Goal: Task Accomplishment & Management: Complete application form

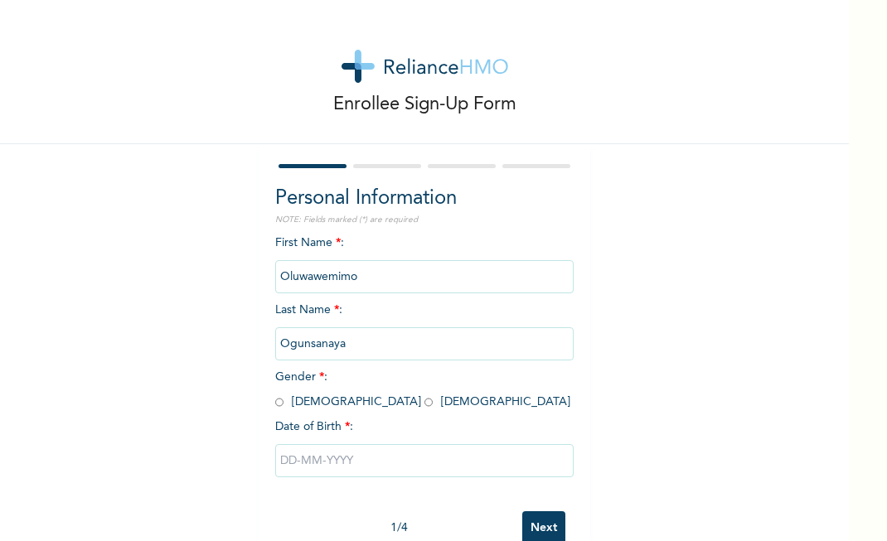
click at [424, 401] on input "radio" at bounding box center [428, 403] width 8 height 16
radio input "true"
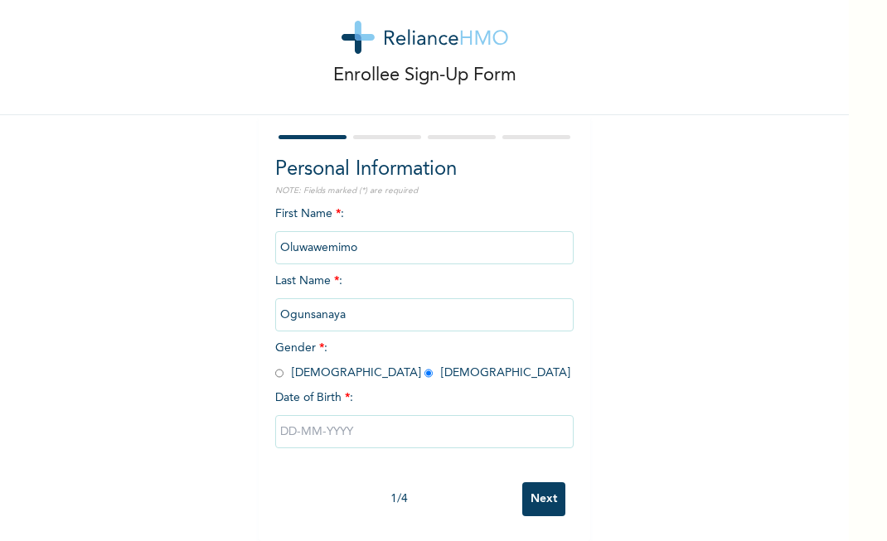
click at [332, 415] on input "text" at bounding box center [424, 431] width 298 height 33
select select "9"
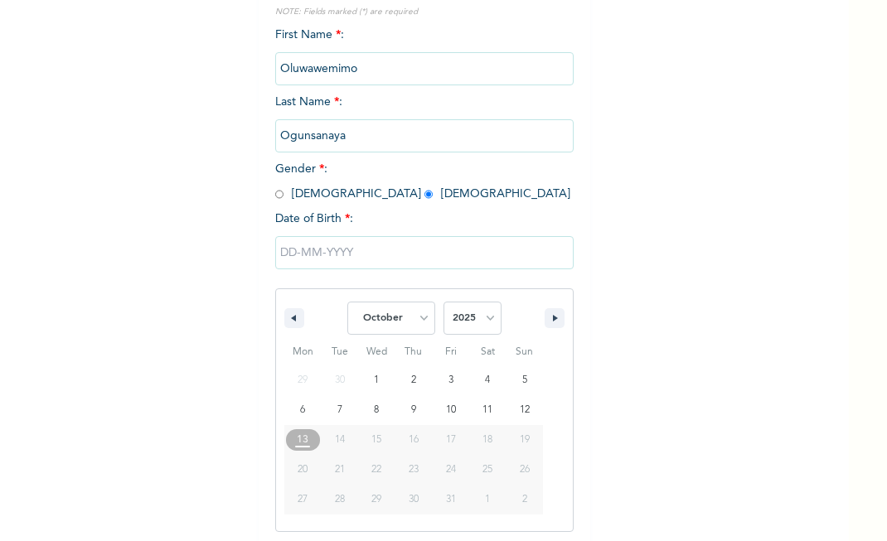
scroll to position [211, 0]
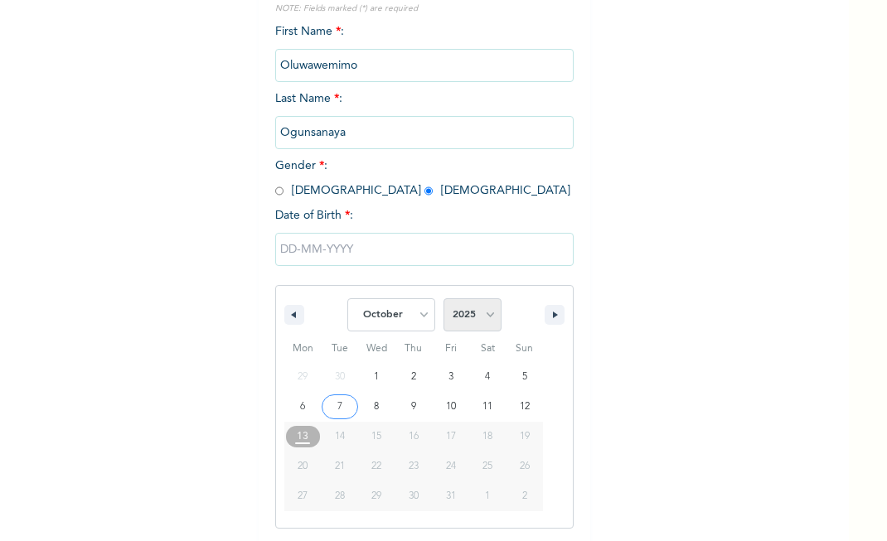
select select "1987"
select select "8"
type input "[DATE]"
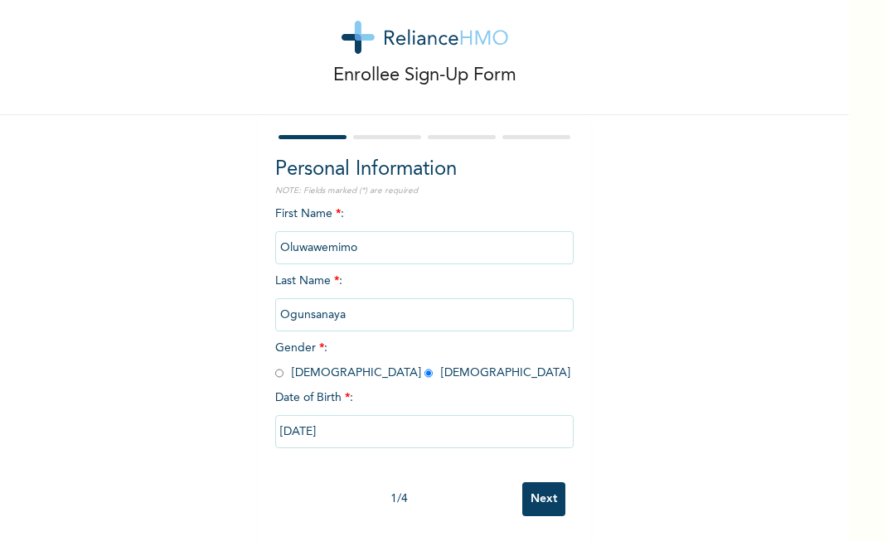
scroll to position [41, 0]
click at [535, 485] on input "Next" at bounding box center [543, 499] width 43 height 34
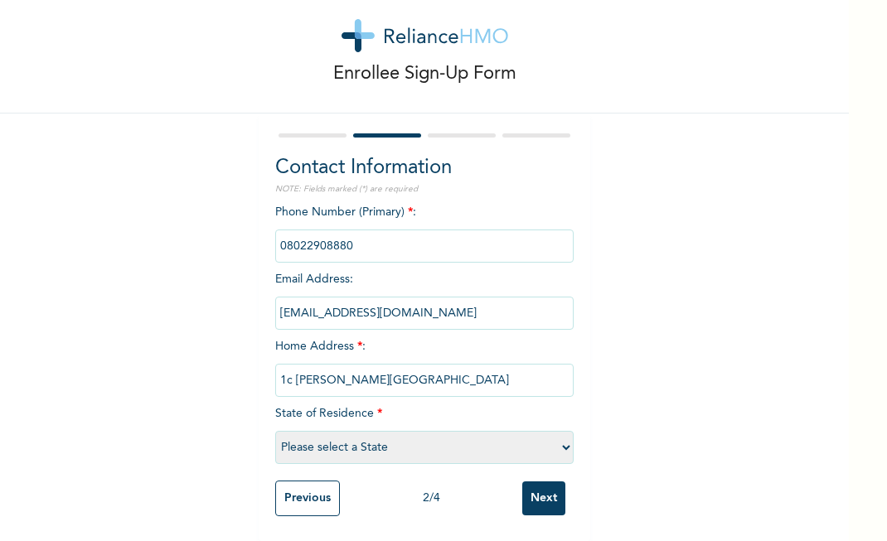
type input "1c [PERSON_NAME][GEOGRAPHIC_DATA]"
click at [736, 396] on div "Enrollee Sign-Up Form Contact Information NOTE: Fields marked (*) are required …" at bounding box center [424, 255] width 849 height 572
select select "25"
click at [419, 364] on input "1c [PERSON_NAME][GEOGRAPHIC_DATA]" at bounding box center [424, 380] width 298 height 33
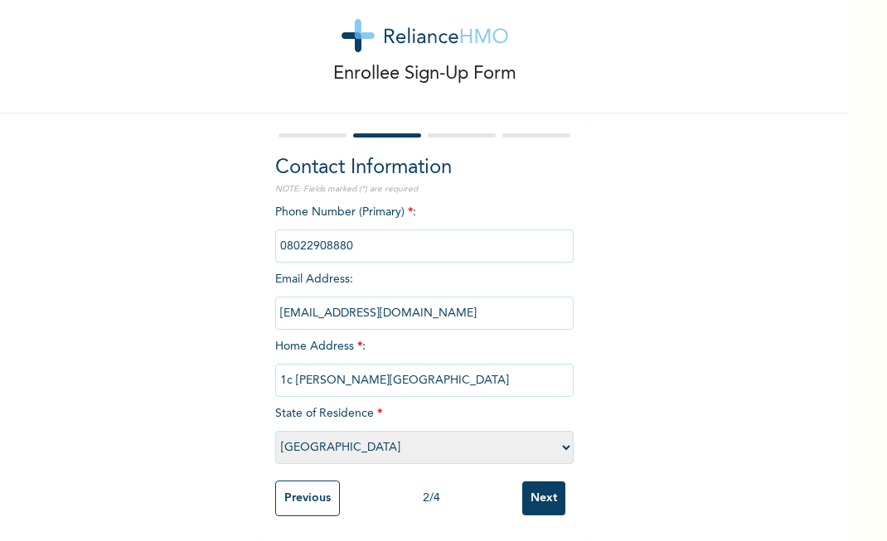
click at [412, 366] on input "1c [PERSON_NAME][GEOGRAPHIC_DATA]" at bounding box center [424, 380] width 298 height 33
type input "[STREET_ADDRESS][PERSON_NAME]"
click at [695, 288] on div "Enrollee Sign-Up Form Contact Information NOTE: Fields marked (*) are required …" at bounding box center [424, 255] width 849 height 572
click at [544, 493] on input "Next" at bounding box center [543, 499] width 43 height 34
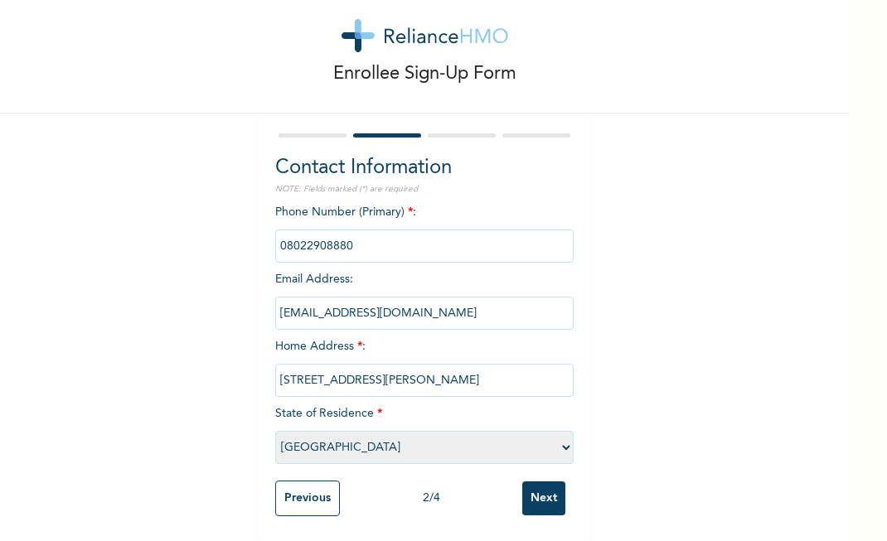
scroll to position [0, 0]
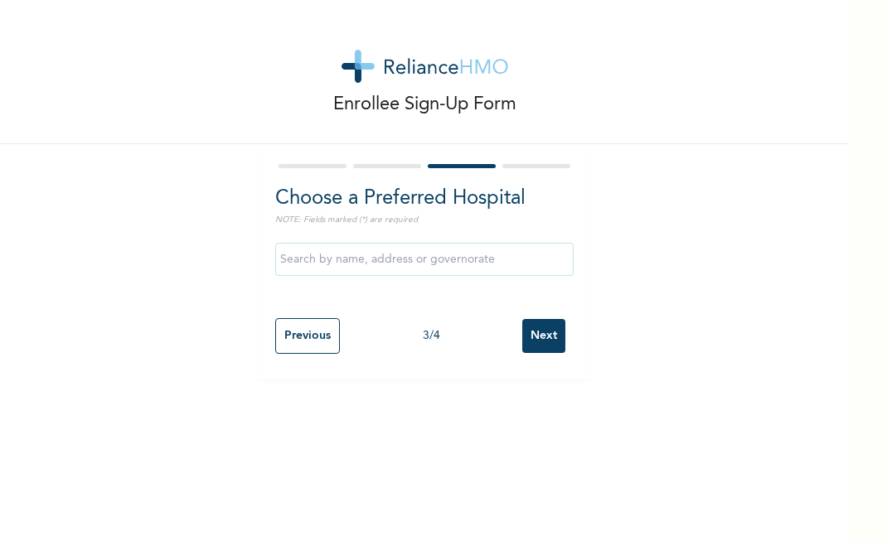
click at [381, 267] on input "text" at bounding box center [424, 259] width 298 height 33
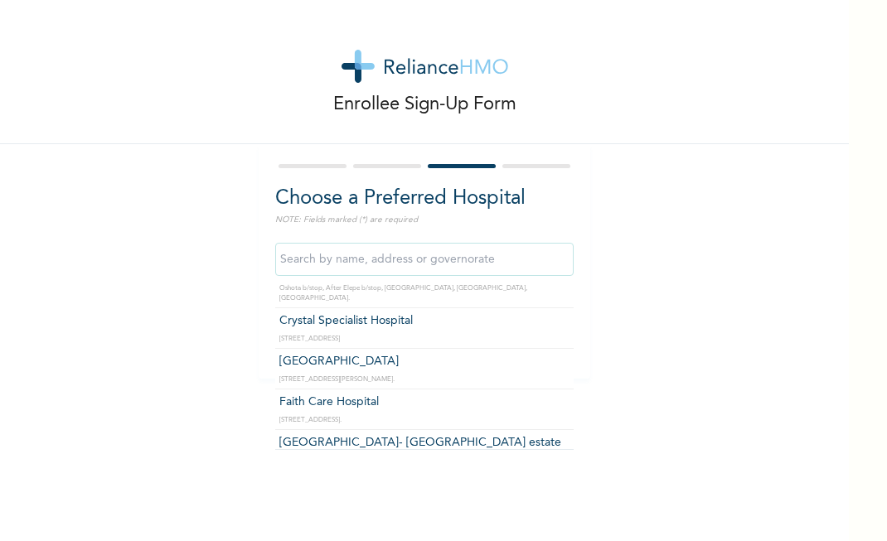
scroll to position [656, 0]
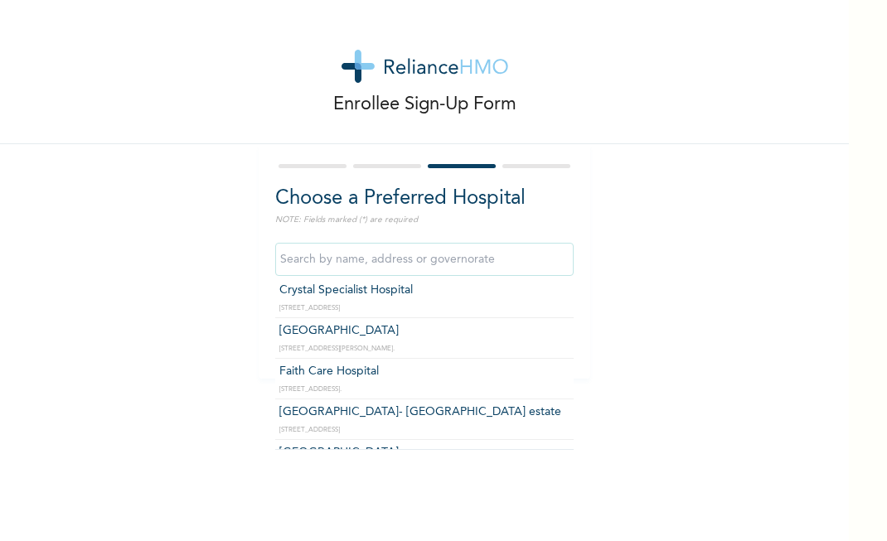
click at [445, 259] on input "text" at bounding box center [424, 259] width 298 height 33
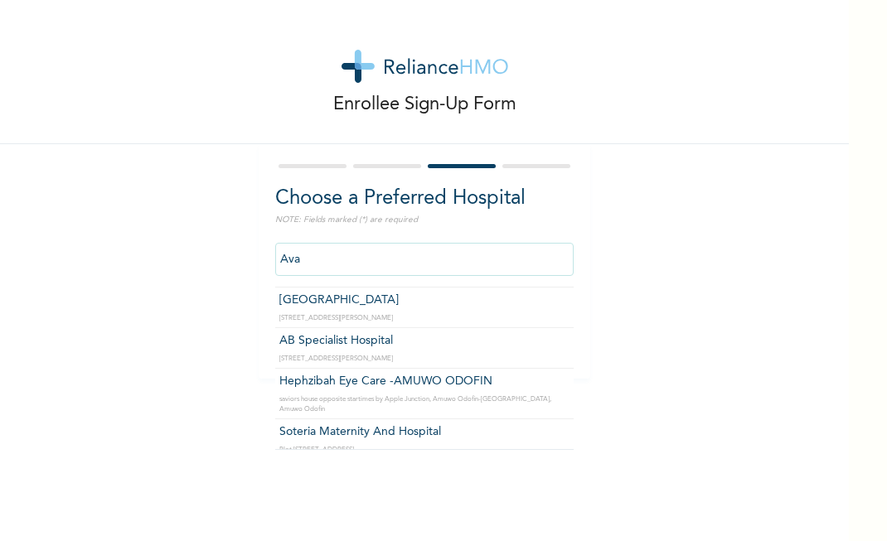
scroll to position [79, 0]
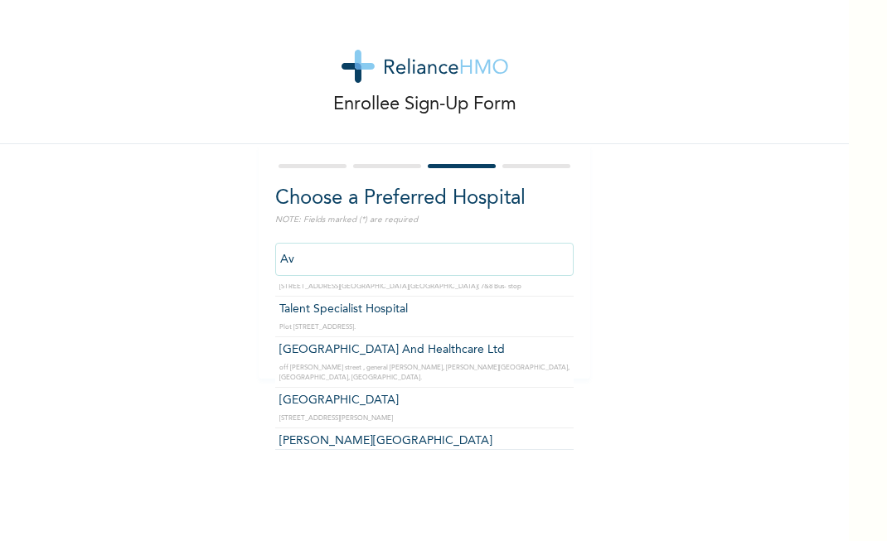
type input "A"
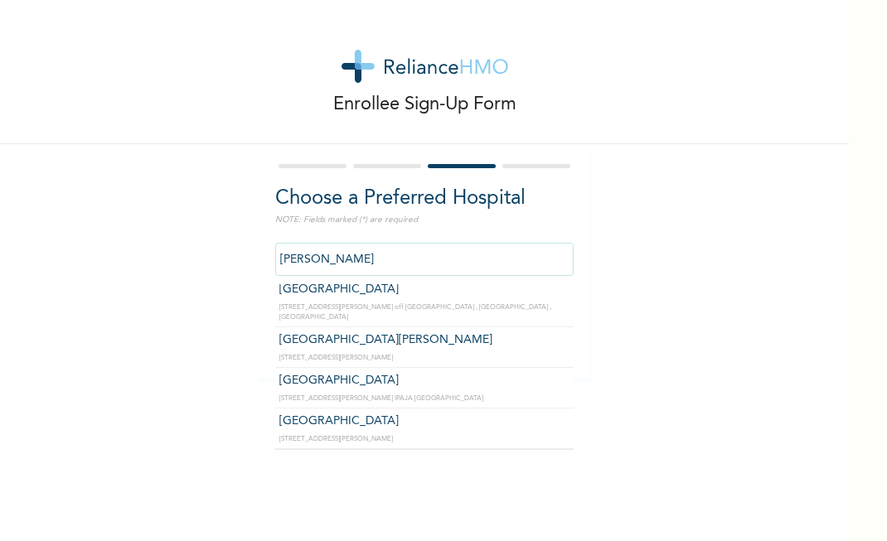
scroll to position [0, 0]
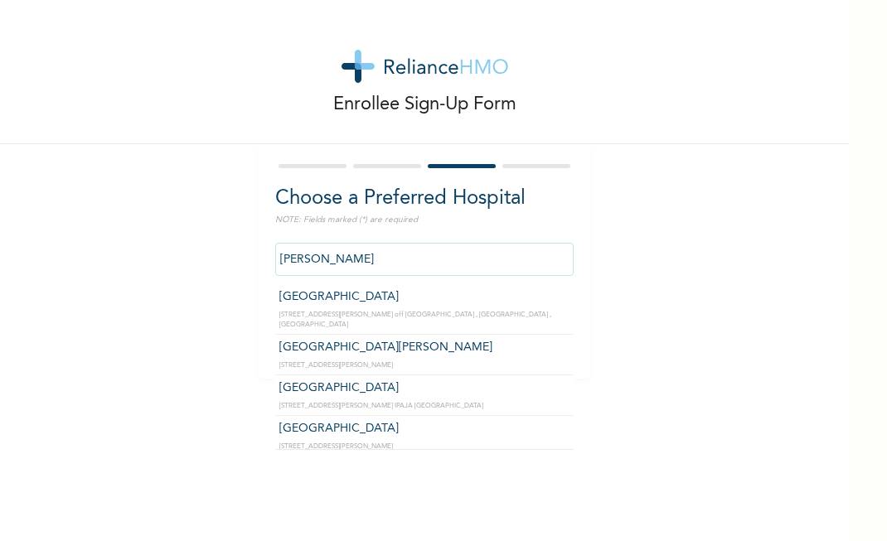
click at [353, 264] on input "[PERSON_NAME]" at bounding box center [424, 259] width 298 height 33
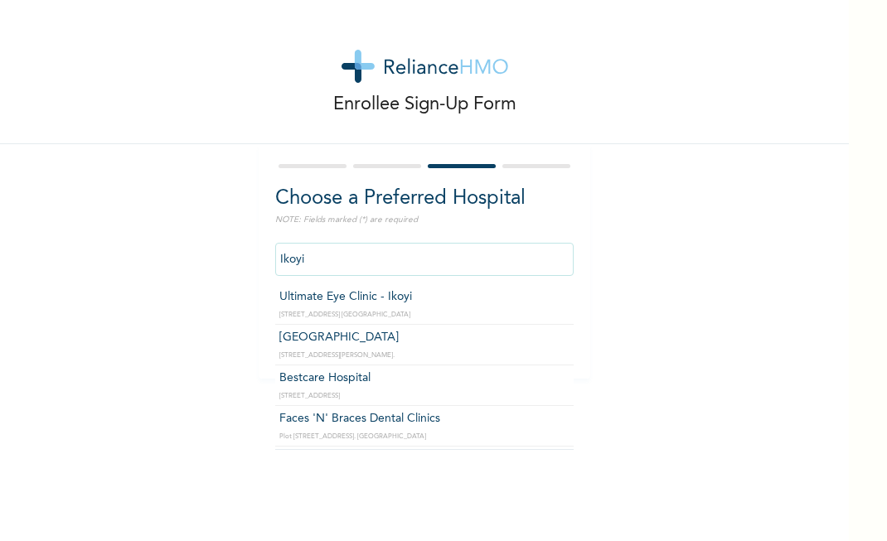
click at [402, 253] on input "Ikoyi" at bounding box center [424, 259] width 298 height 33
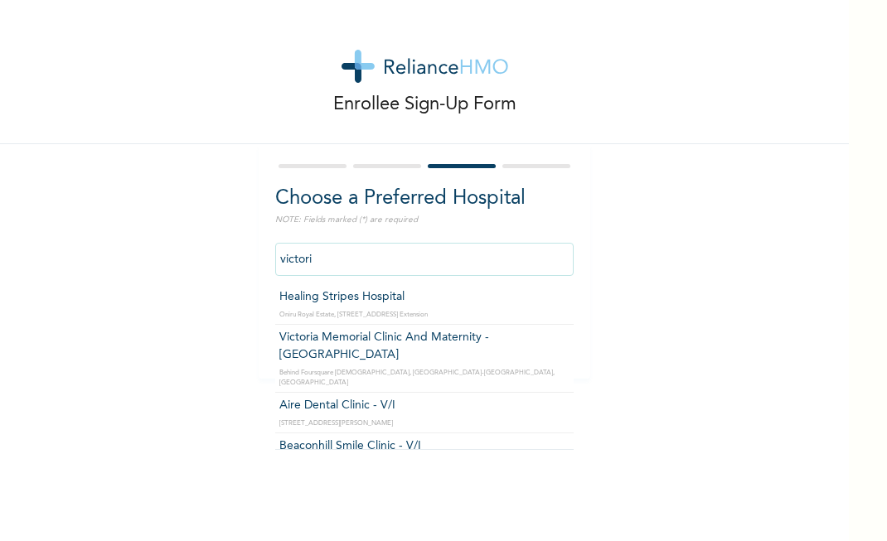
type input "victoria"
click at [537, 337] on input "Next" at bounding box center [543, 336] width 43 height 34
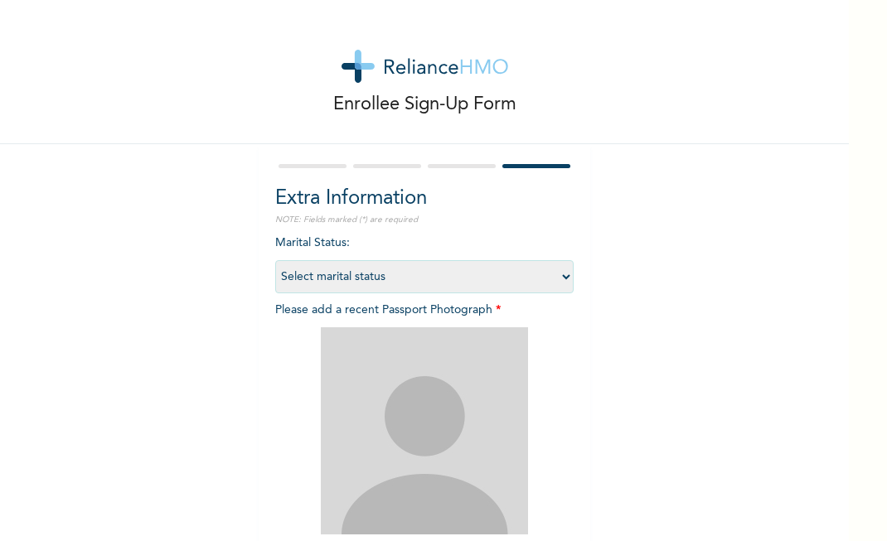
scroll to position [186, 0]
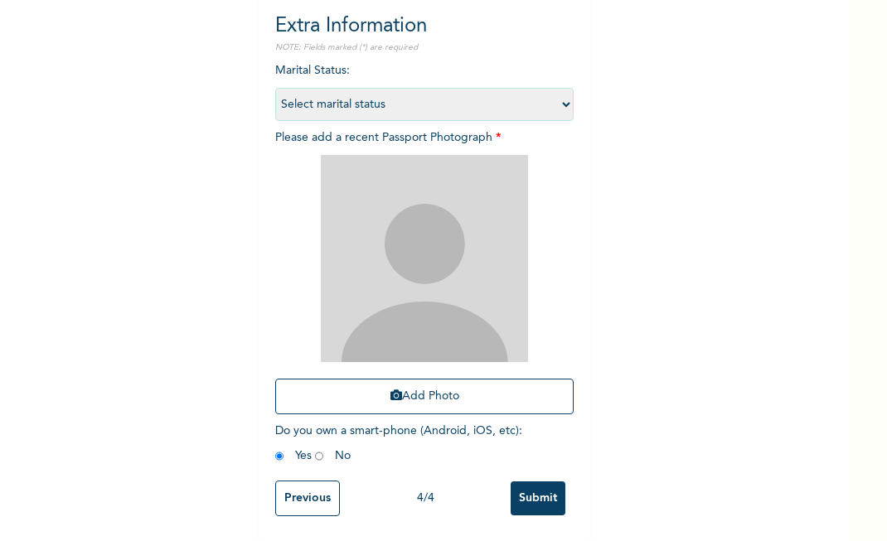
click at [319, 487] on input "Previous" at bounding box center [307, 499] width 65 height 36
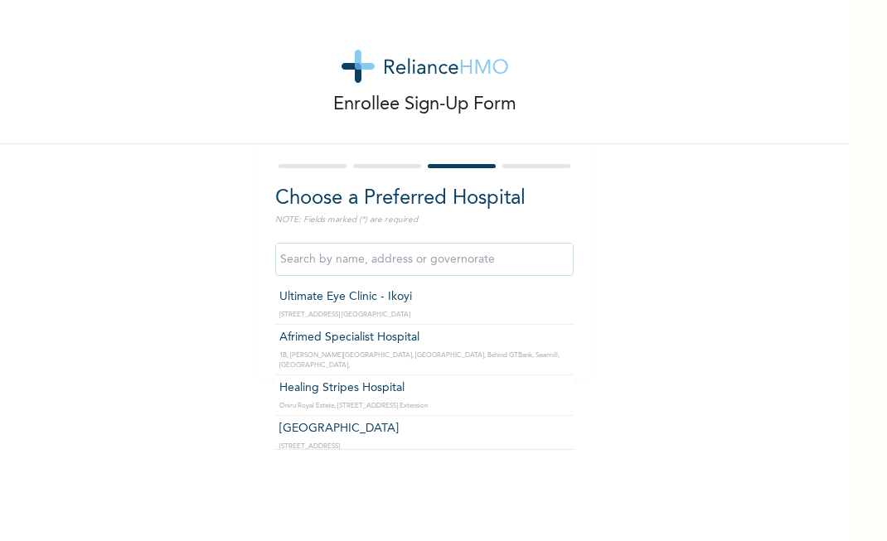
click at [338, 253] on input "text" at bounding box center [424, 259] width 298 height 33
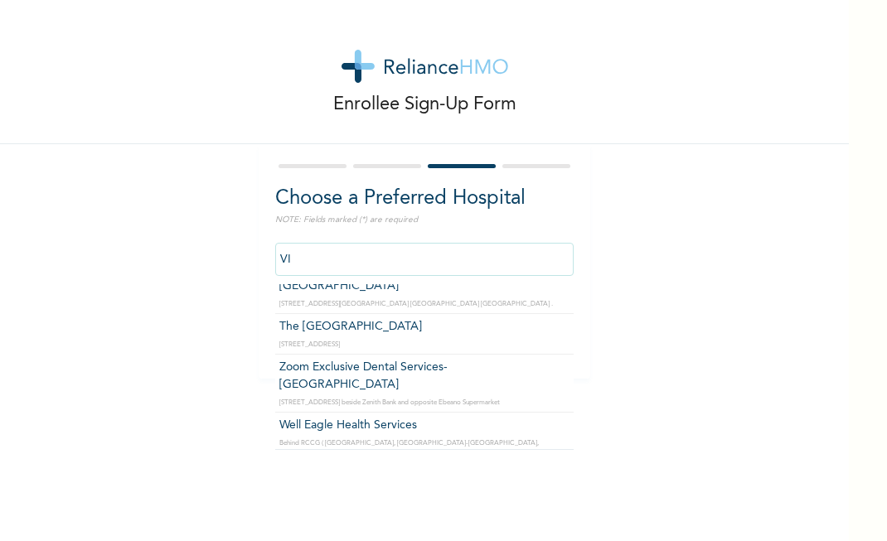
scroll to position [7581, 0]
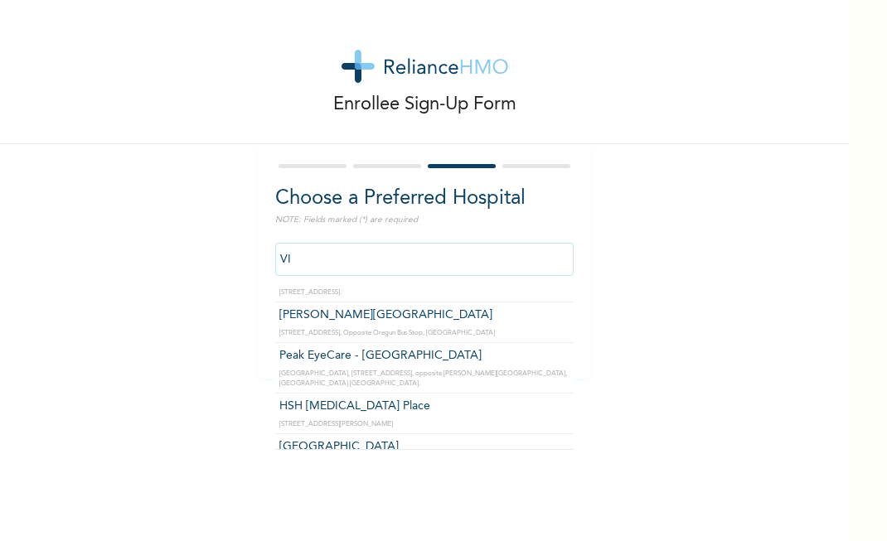
click at [328, 257] on input "VI" at bounding box center [424, 259] width 298 height 33
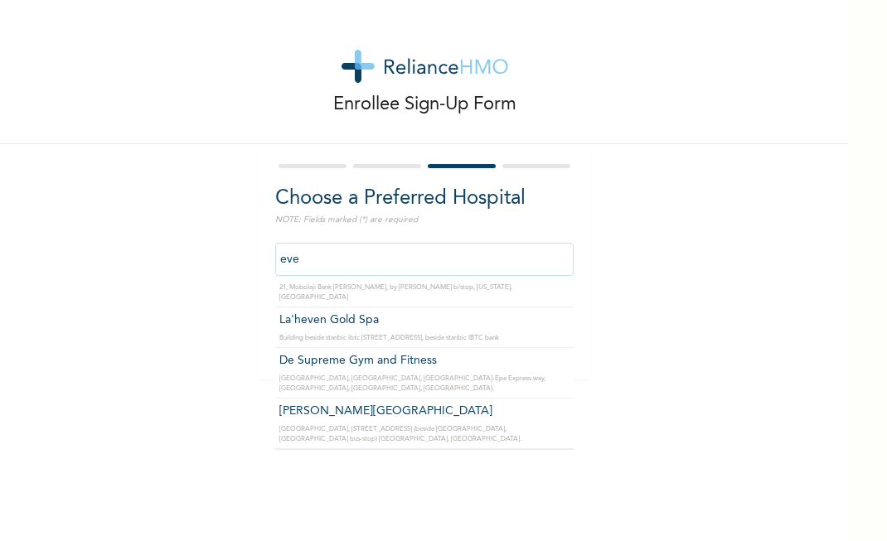
scroll to position [383, 0]
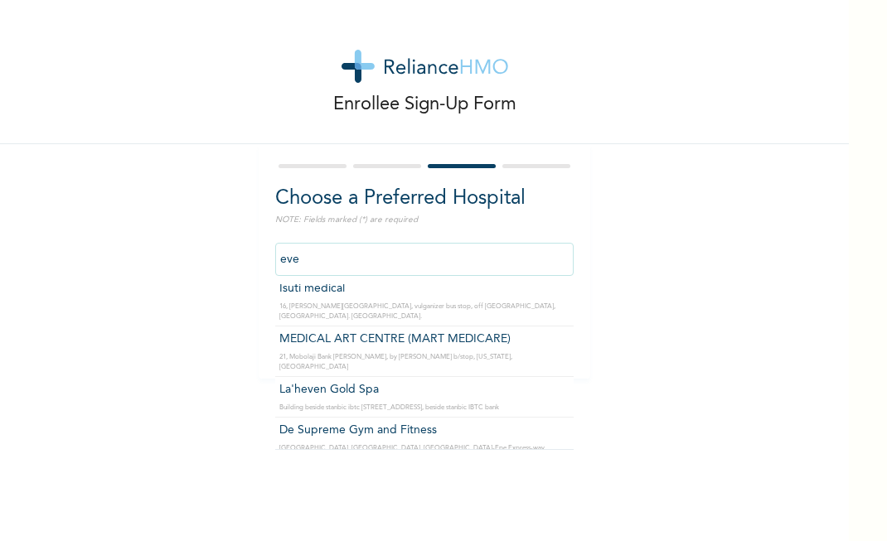
type input "ever"
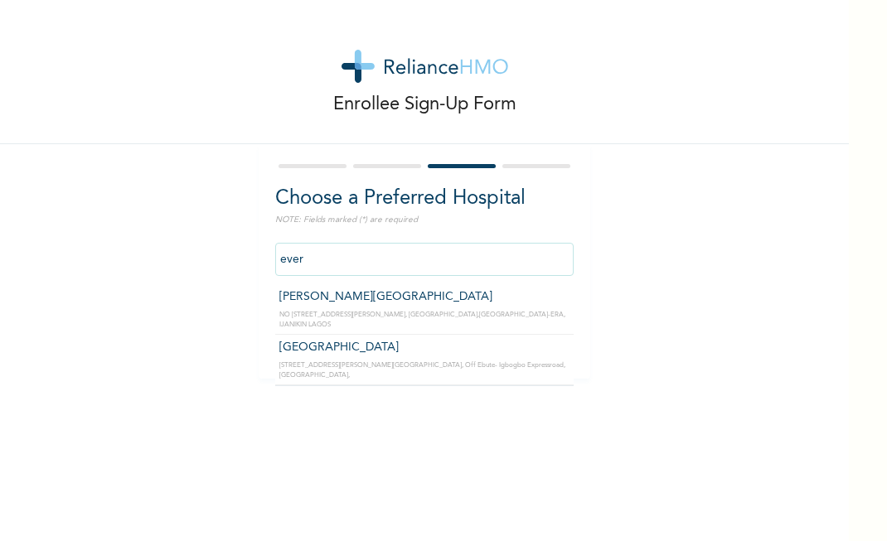
scroll to position [0, 0]
